Goal: Information Seeking & Learning: Learn about a topic

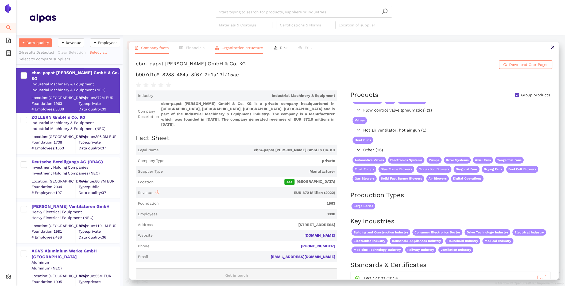
click at [231, 46] on span "Organization structure" at bounding box center [242, 48] width 41 height 4
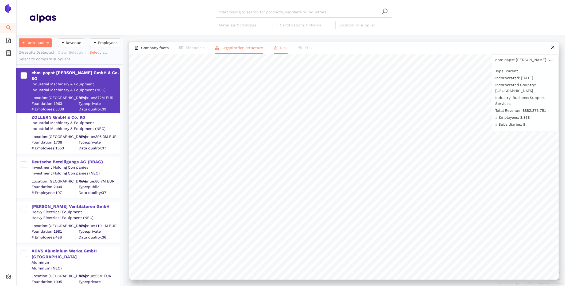
click at [277, 43] on li "Risk" at bounding box center [280, 48] width 25 height 12
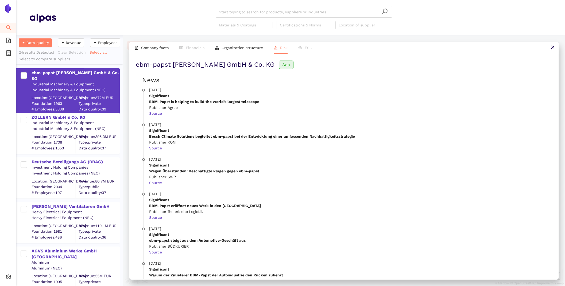
click at [310, 45] on li "ESG" at bounding box center [305, 48] width 25 height 12
click at [305, 52] on li "ESG" at bounding box center [305, 48] width 25 height 12
click at [305, 51] on li "ESG" at bounding box center [305, 48] width 25 height 12
click at [192, 53] on li "Financials" at bounding box center [192, 48] width 36 height 12
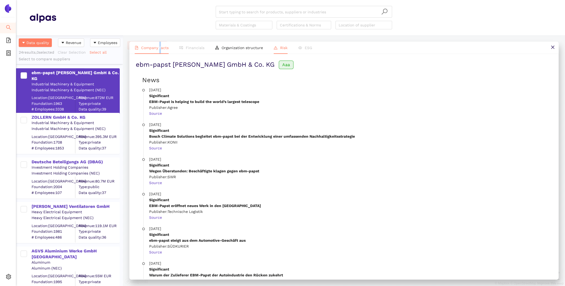
click at [160, 44] on li "Company facts" at bounding box center [151, 48] width 45 height 12
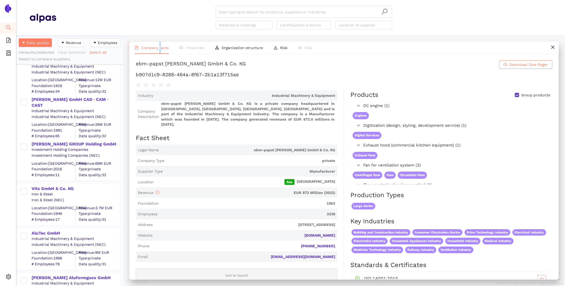
scroll to position [374, 0]
